Goal: Task Accomplishment & Management: Use online tool/utility

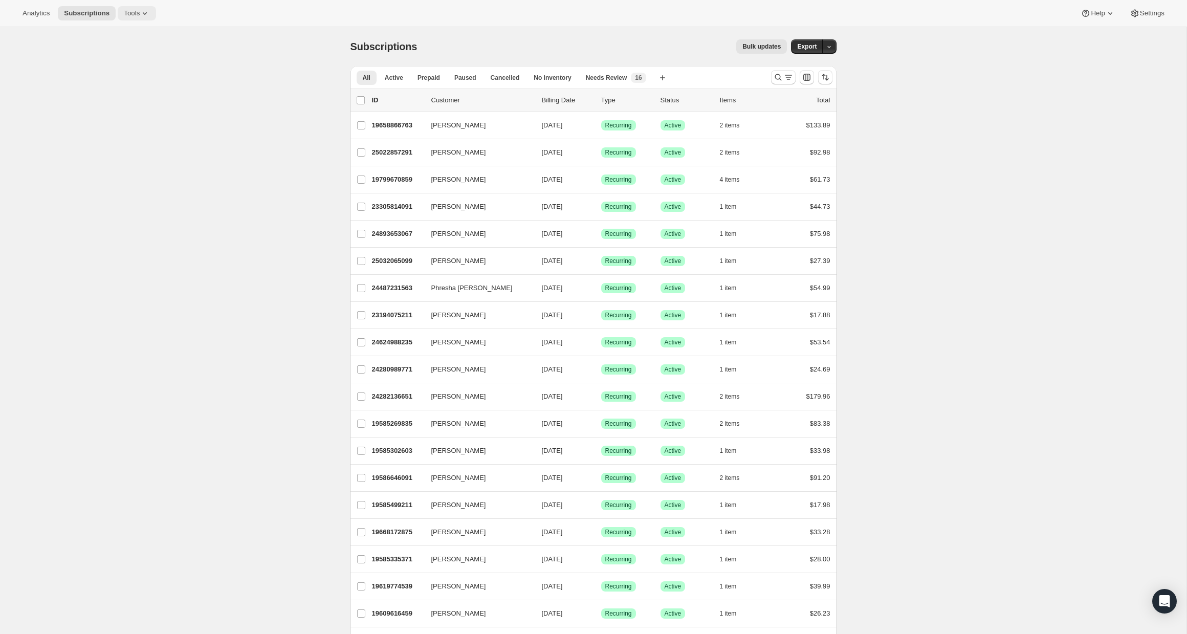
click at [147, 18] on button "Tools" at bounding box center [137, 13] width 38 height 14
click at [131, 63] on button "Bundles" at bounding box center [137, 69] width 110 height 16
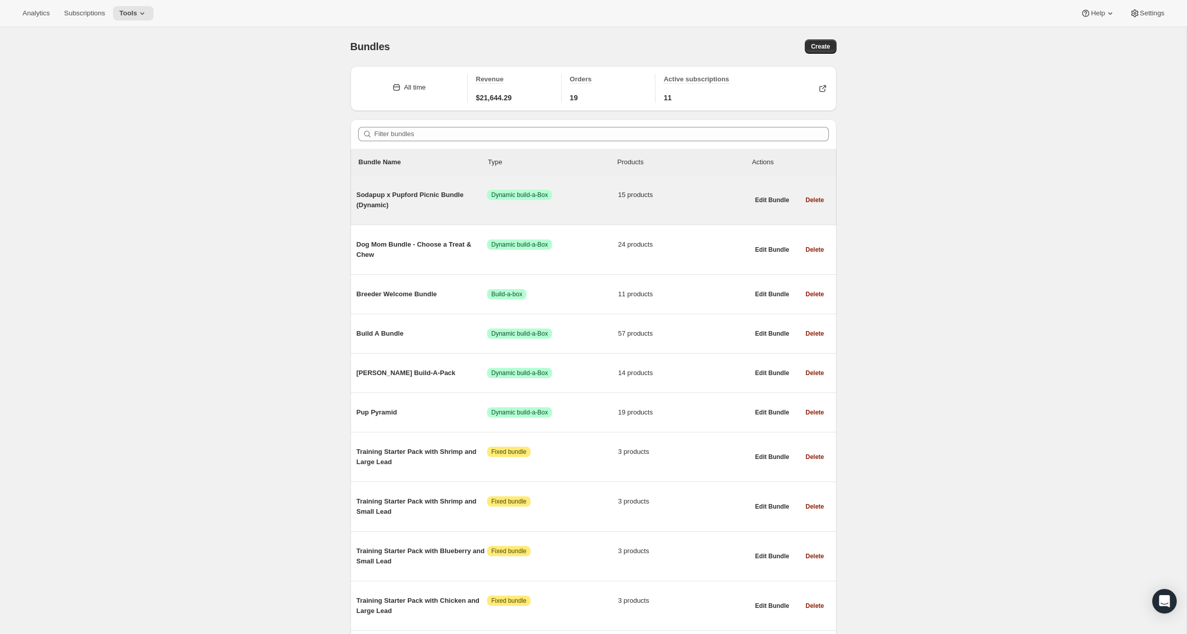
click at [618, 197] on span "15 products" at bounding box center [683, 195] width 131 height 10
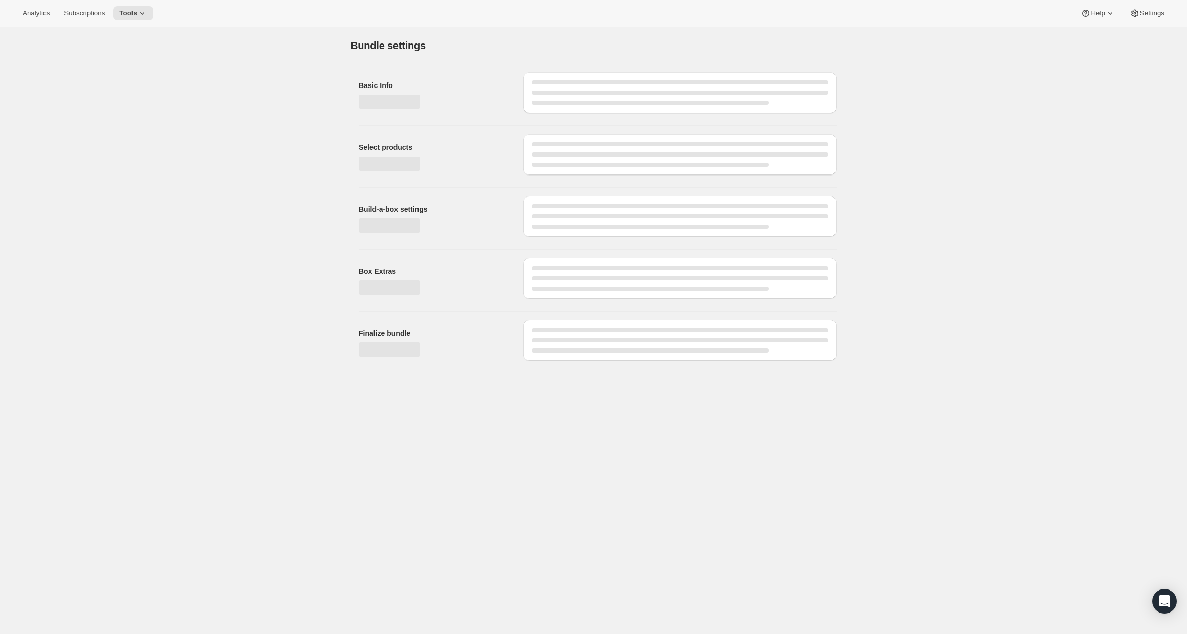
type input "Sodapup x Pupford Picnic Bundle (Dynamic)"
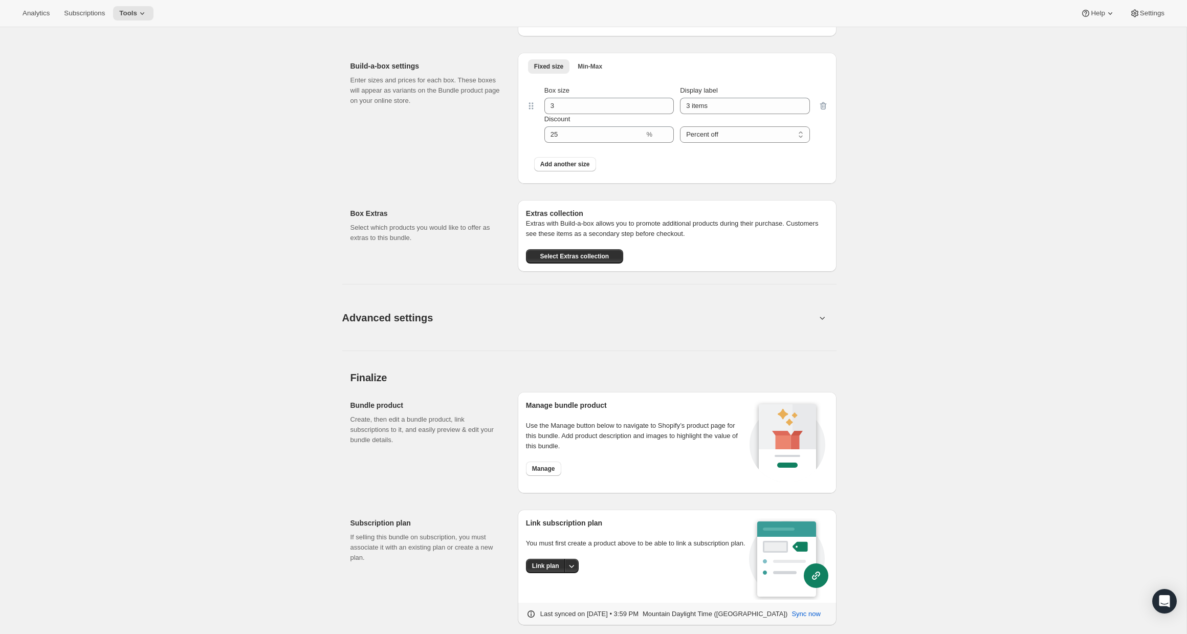
scroll to position [1068, 0]
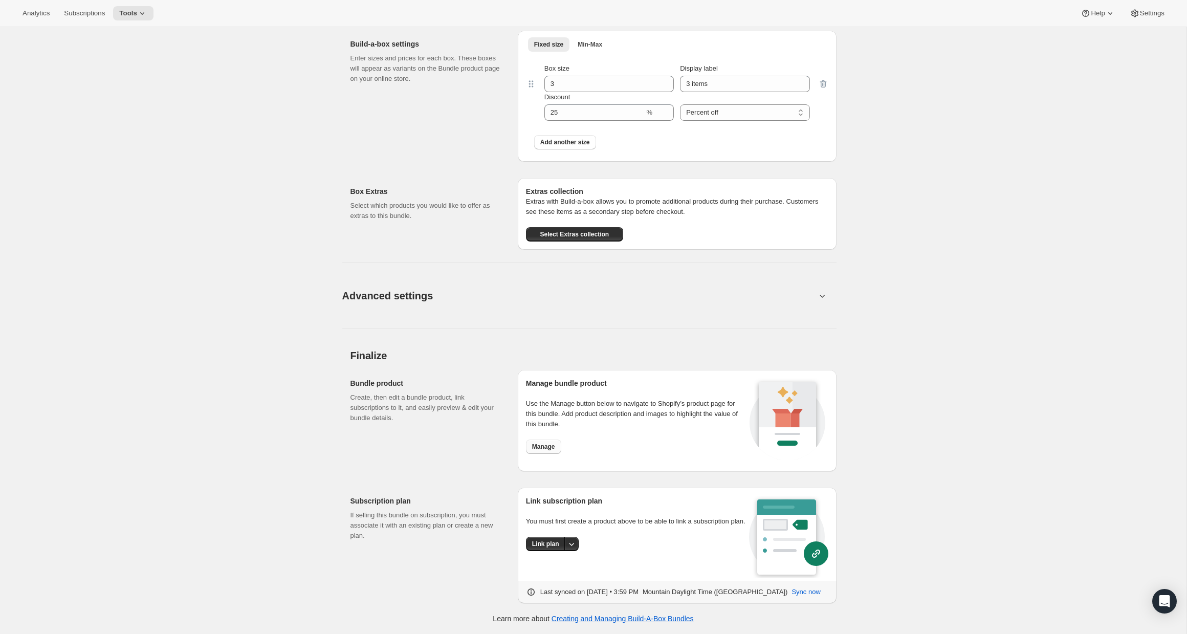
click at [547, 449] on span "Manage" at bounding box center [543, 446] width 23 height 8
click at [552, 236] on span "Select Extras collection" at bounding box center [574, 234] width 69 height 8
